Goal: Information Seeking & Learning: Find specific page/section

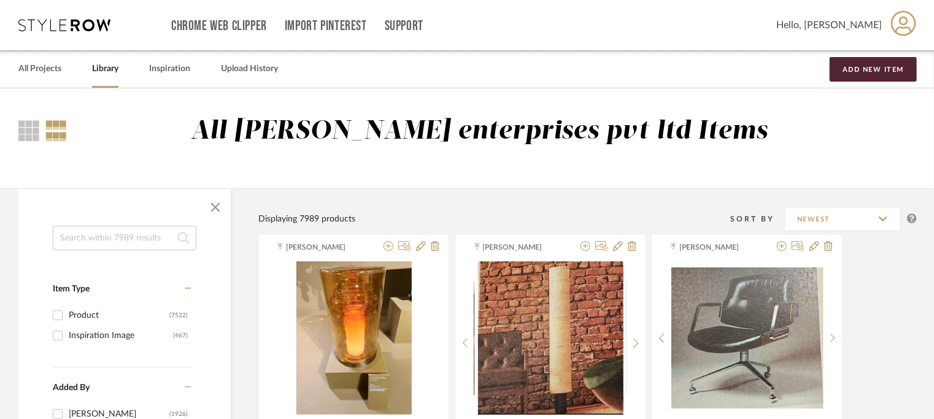
click at [120, 234] on input at bounding box center [125, 238] width 144 height 25
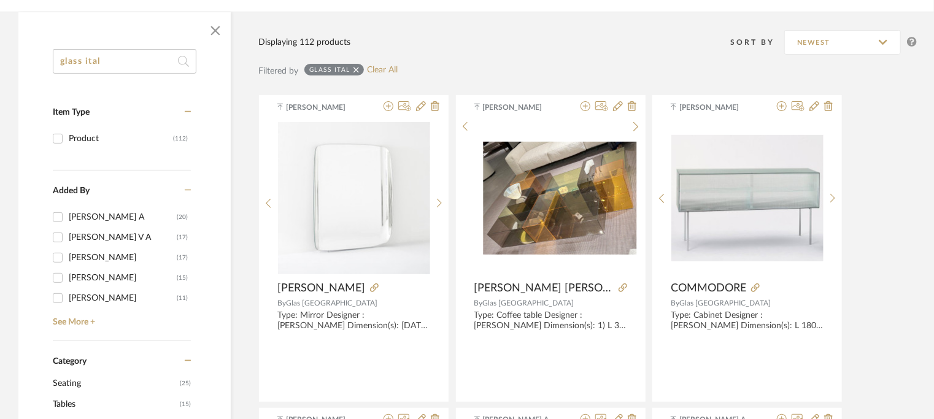
scroll to position [184, 0]
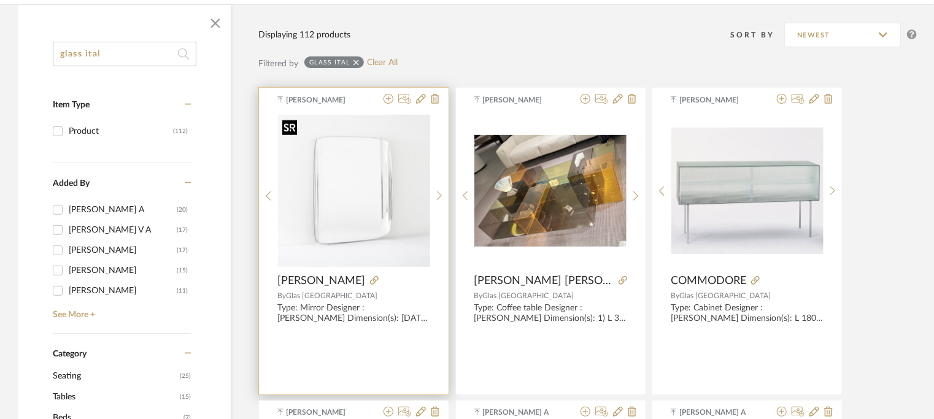
type input "glass ital"
click at [366, 179] on img "0" at bounding box center [354, 191] width 152 height 152
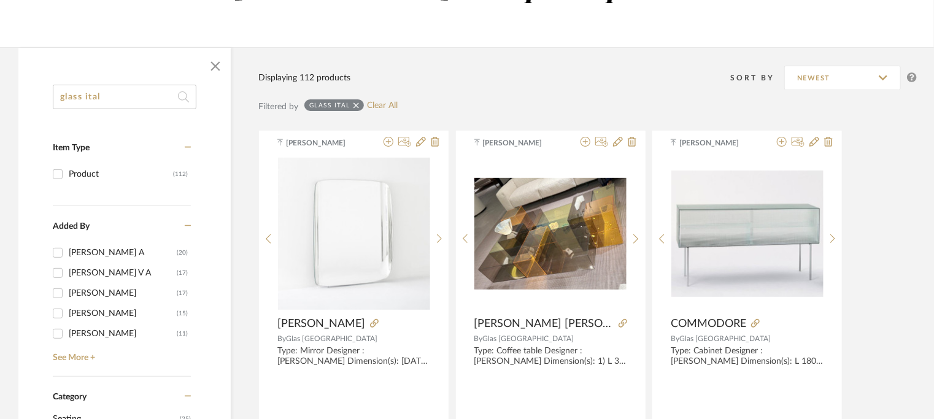
scroll to position [0, 0]
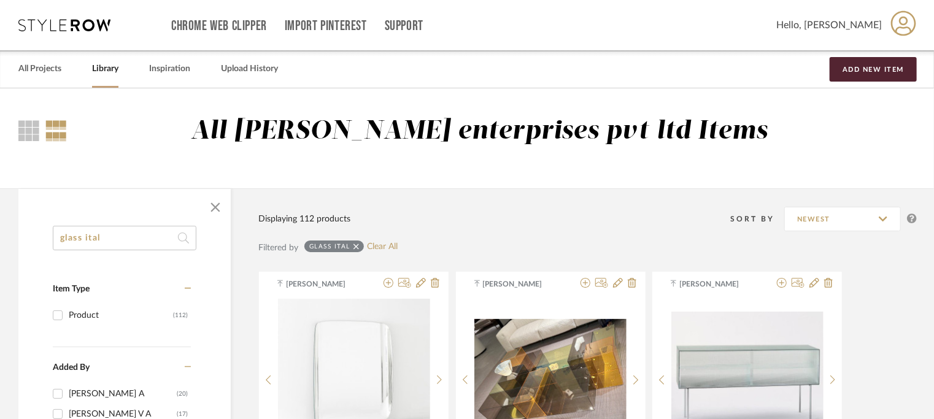
click at [909, 21] on icon at bounding box center [903, 23] width 25 height 26
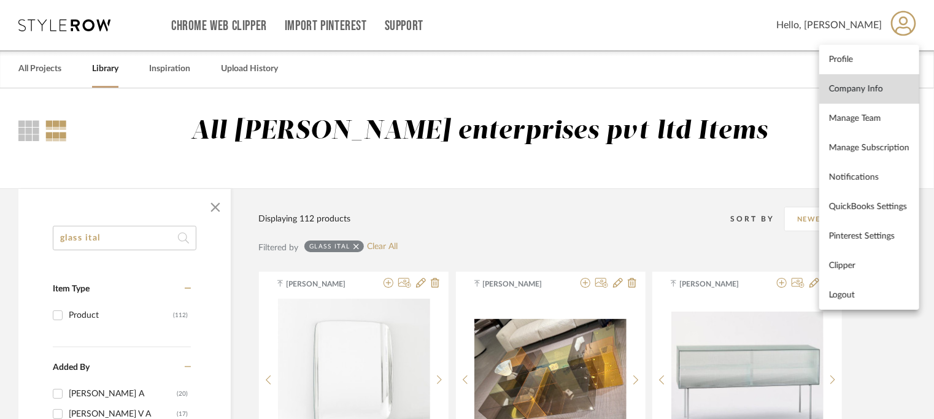
click at [882, 90] on span "Company Info" at bounding box center [869, 88] width 80 height 10
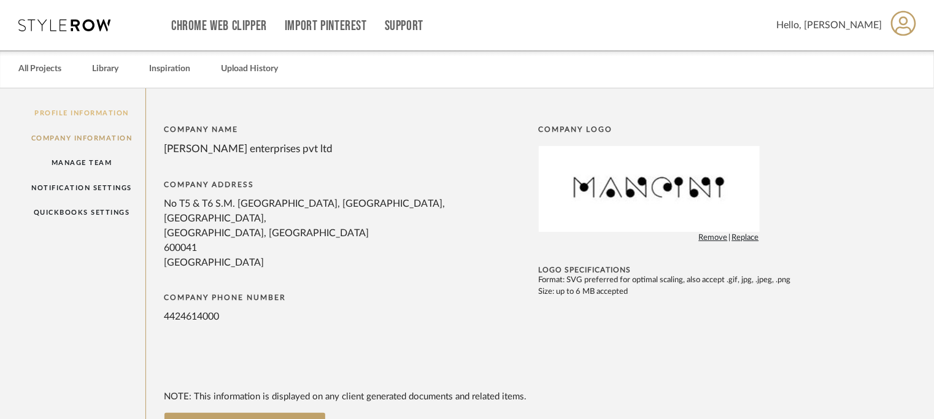
click at [88, 113] on link "Profile Information" at bounding box center [81, 113] width 127 height 25
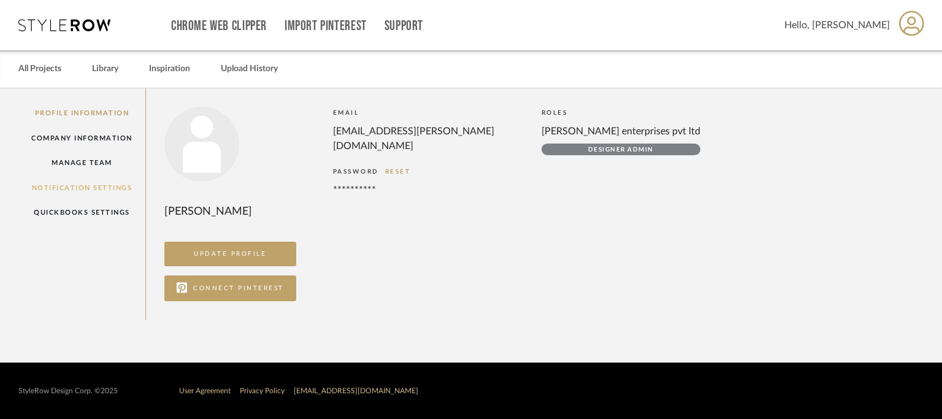
click at [64, 185] on link "Notification Settings" at bounding box center [81, 187] width 127 height 25
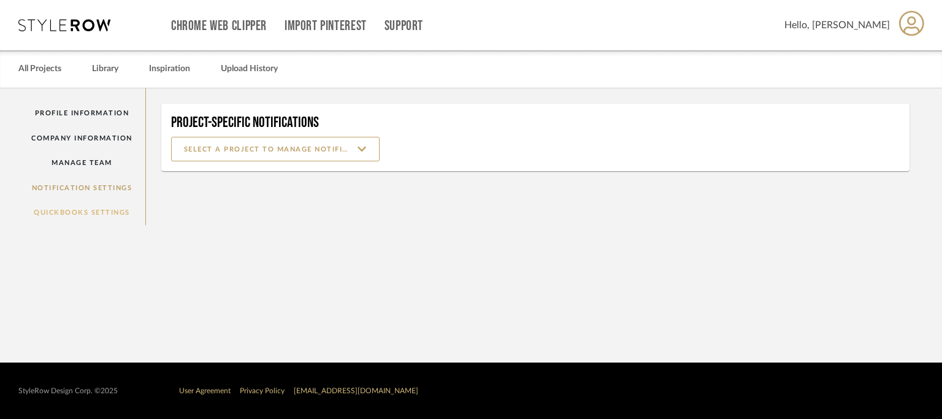
click at [72, 206] on link "QuickBooks Settings" at bounding box center [81, 212] width 127 height 25
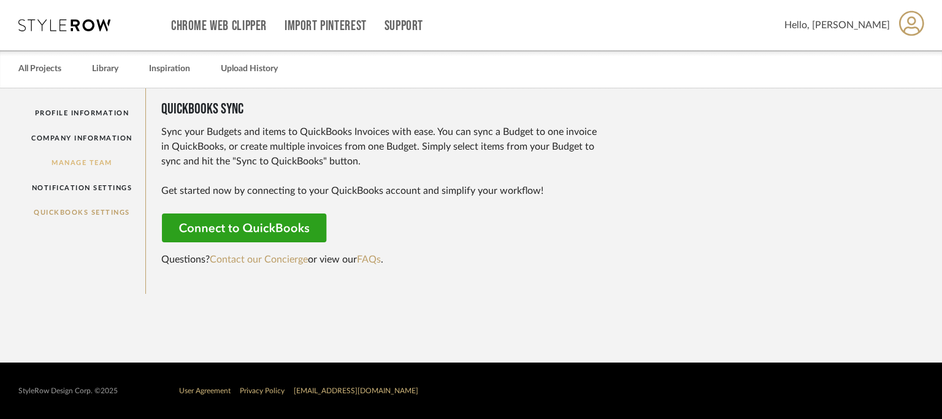
click at [87, 159] on link "Manage Team" at bounding box center [81, 162] width 127 height 25
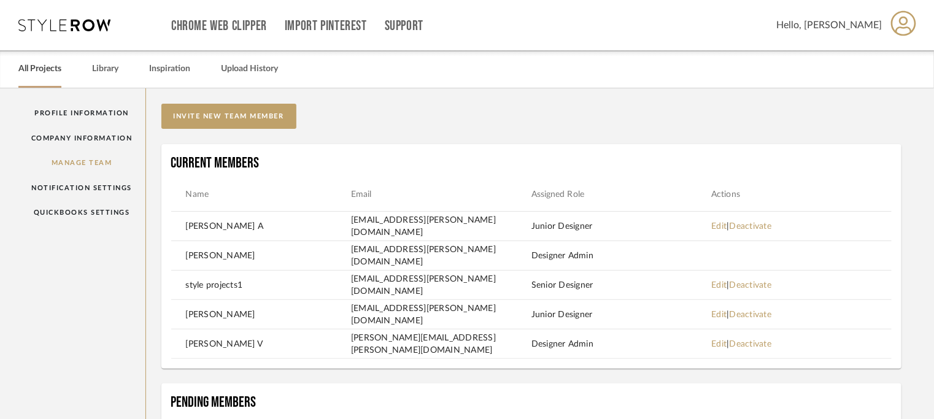
click at [39, 68] on link "All Projects" at bounding box center [39, 69] width 43 height 17
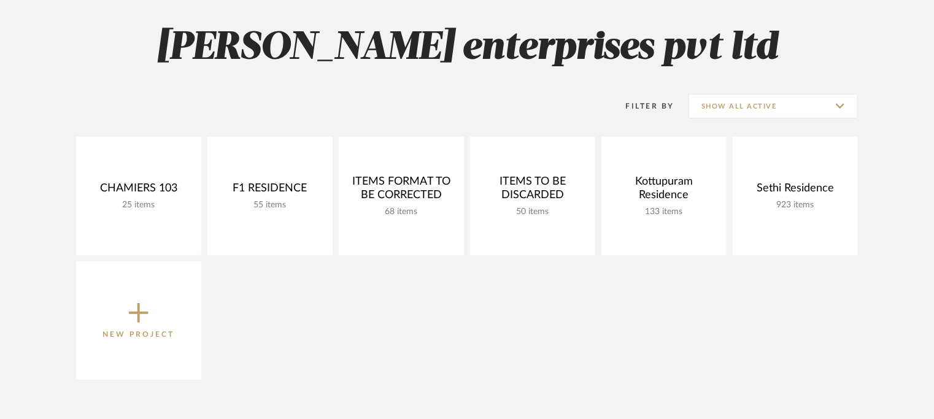
scroll to position [184, 0]
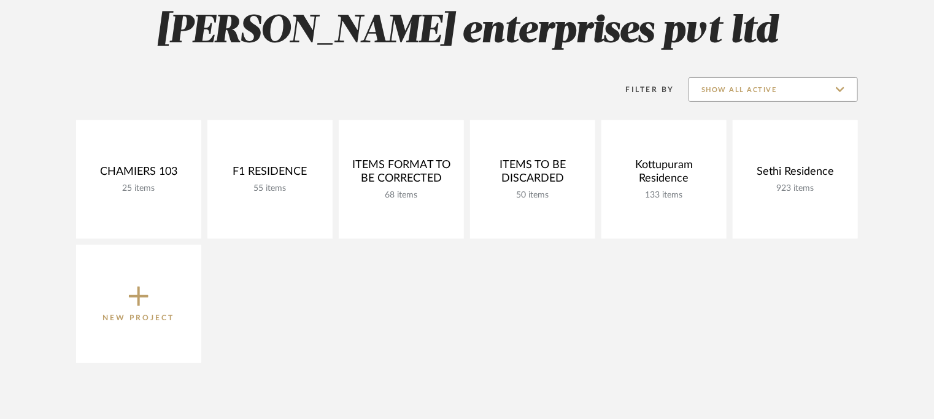
click at [842, 89] on input "Show All Active" at bounding box center [772, 89] width 169 height 25
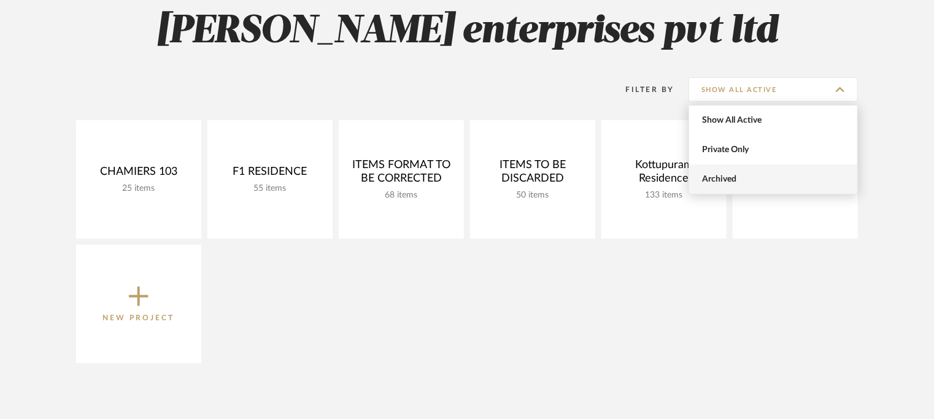
click at [726, 172] on span "Archived" at bounding box center [773, 178] width 168 height 29
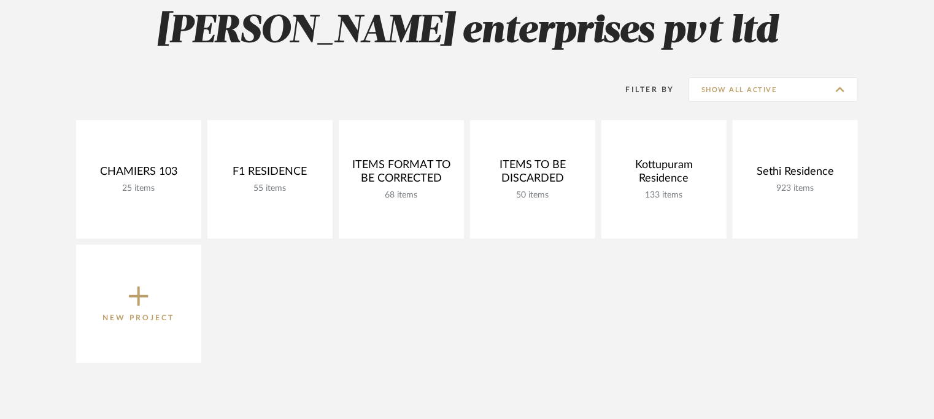
type input "Archived"
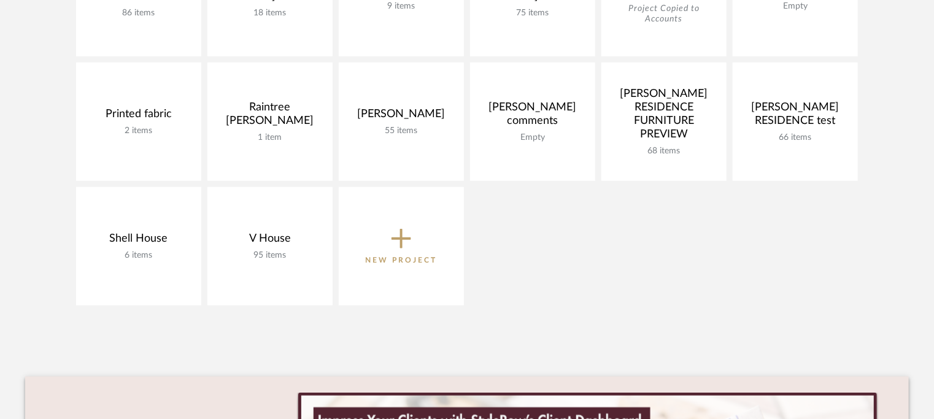
scroll to position [429, 0]
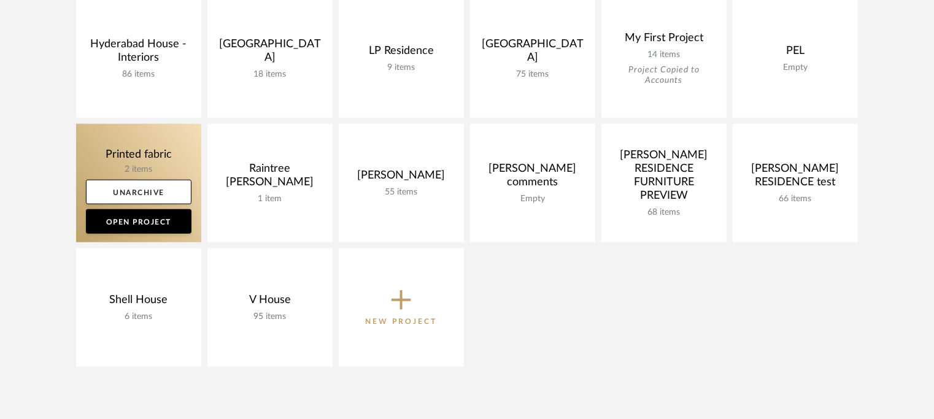
click at [162, 174] on link at bounding box center [138, 183] width 125 height 118
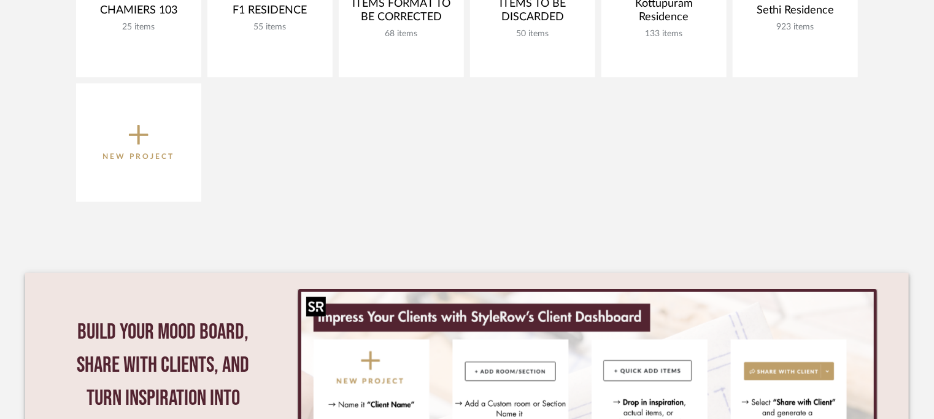
scroll to position [196, 0]
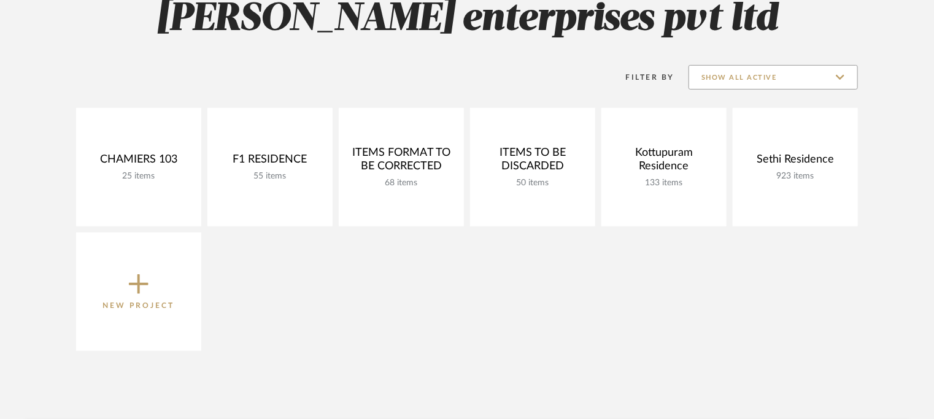
click at [840, 76] on input "Show All Active" at bounding box center [772, 77] width 169 height 25
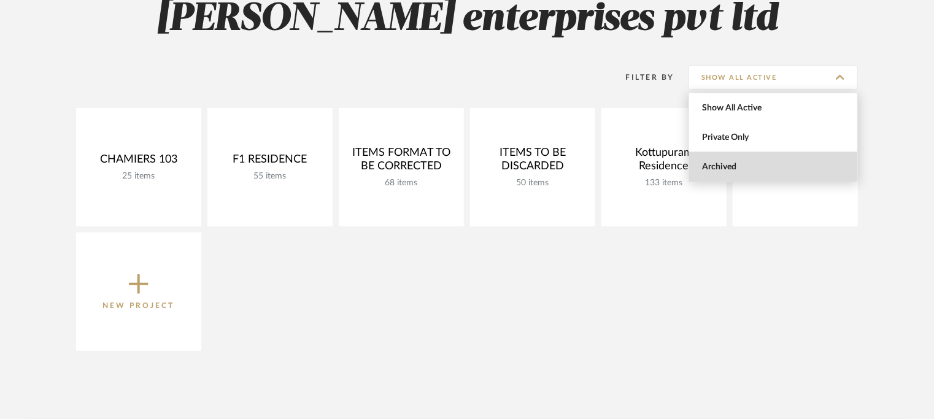
click at [729, 164] on span "Archived" at bounding box center [774, 167] width 145 height 10
type input "Archived"
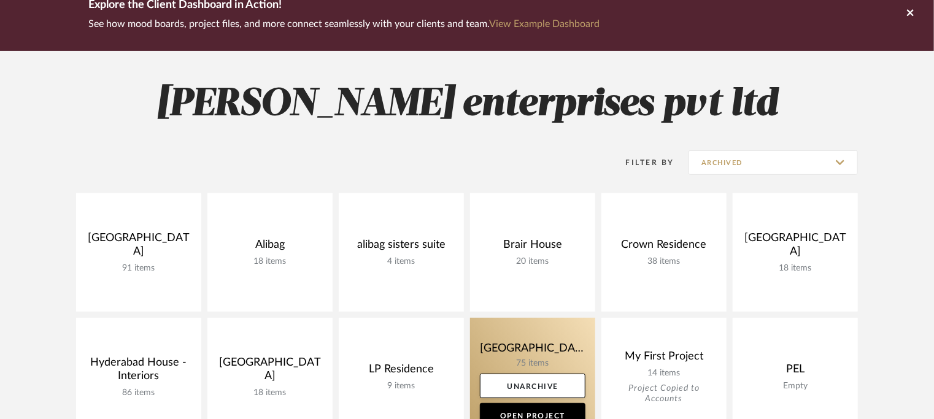
scroll to position [0, 0]
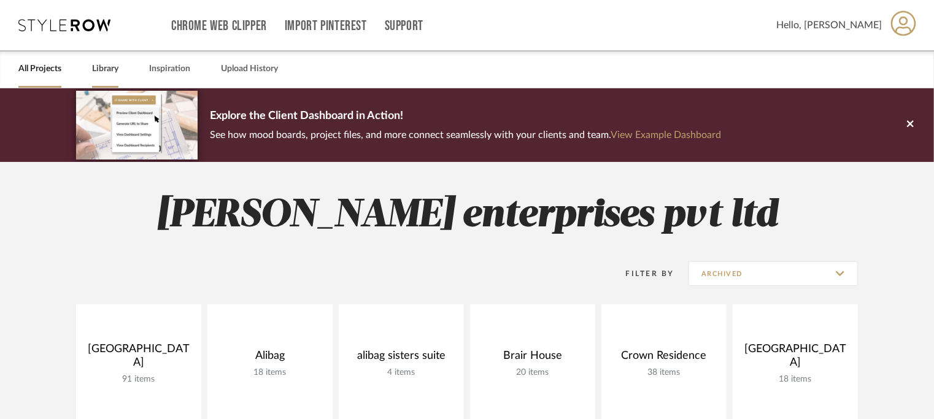
click at [106, 70] on link "Library" at bounding box center [105, 69] width 26 height 17
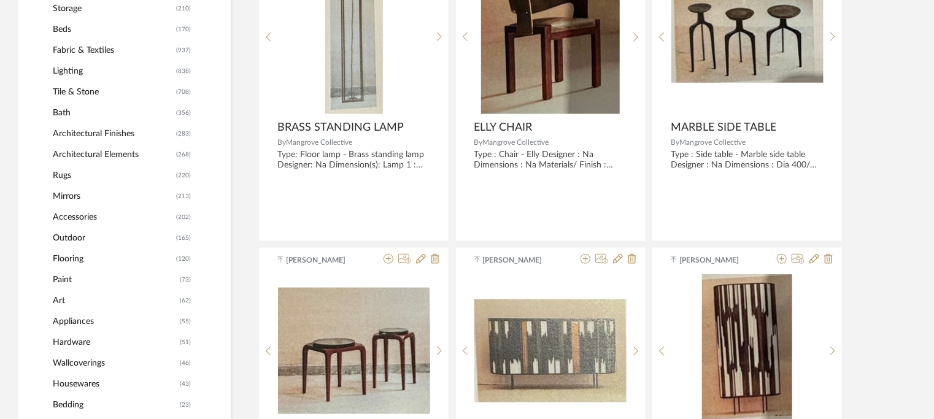
scroll to position [982, 0]
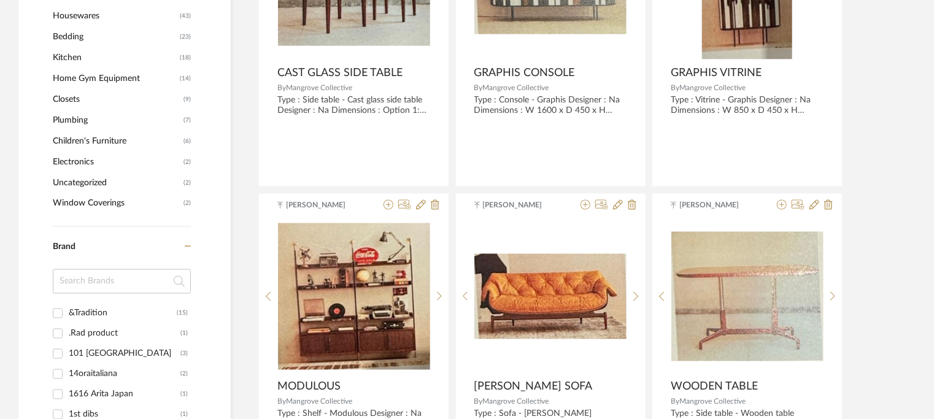
click at [154, 288] on input at bounding box center [122, 281] width 138 height 25
type input "ala"
click at [110, 316] on div "ALANKARAM" at bounding box center [123, 314] width 108 height 20
click at [64, 315] on input "ALANKARAM (95)" at bounding box center [58, 314] width 20 height 20
checkbox input "true"
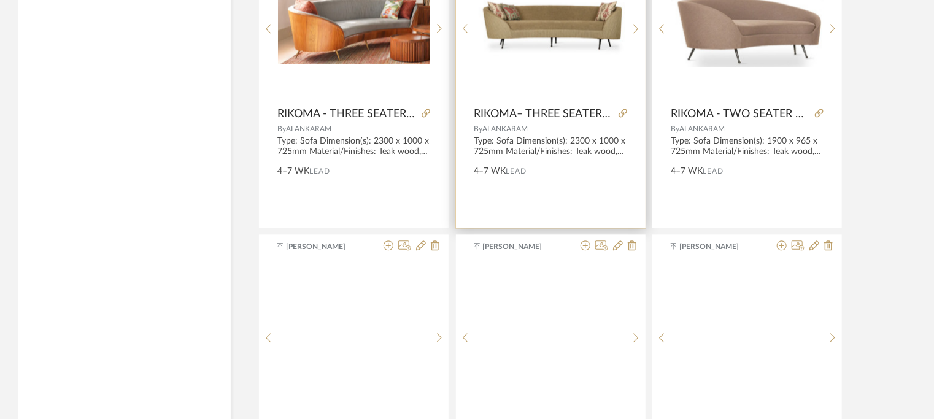
scroll to position [1329, 0]
